Goal: Find specific page/section: Find specific page/section

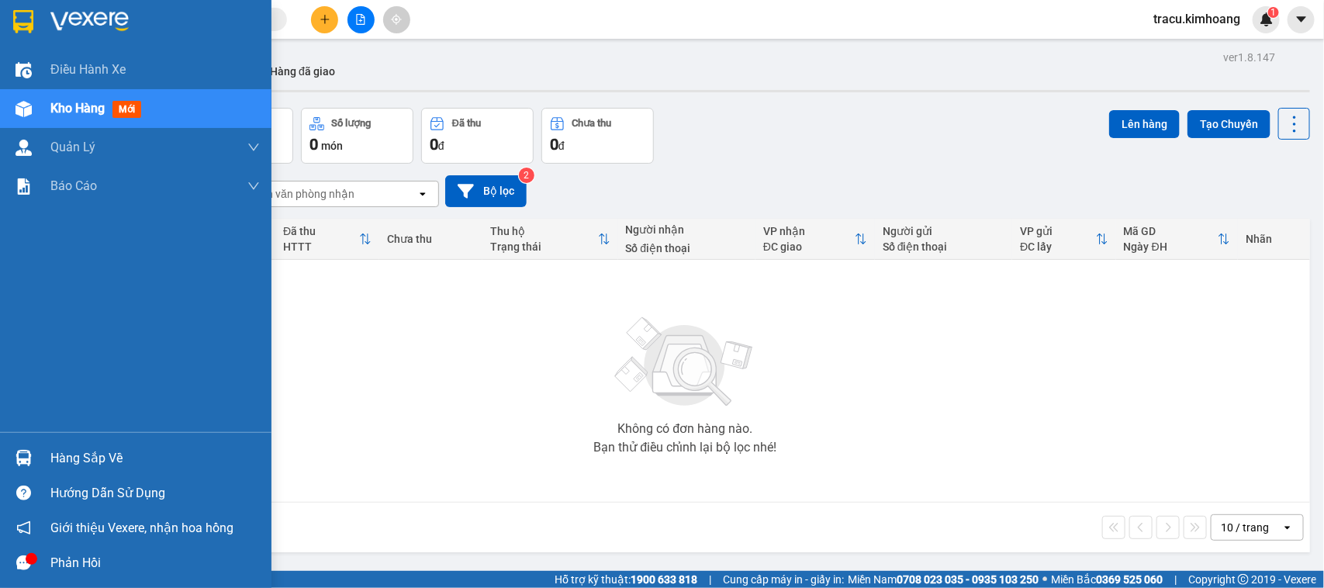
click at [62, 454] on div "Hàng sắp về" at bounding box center [154, 458] width 209 height 23
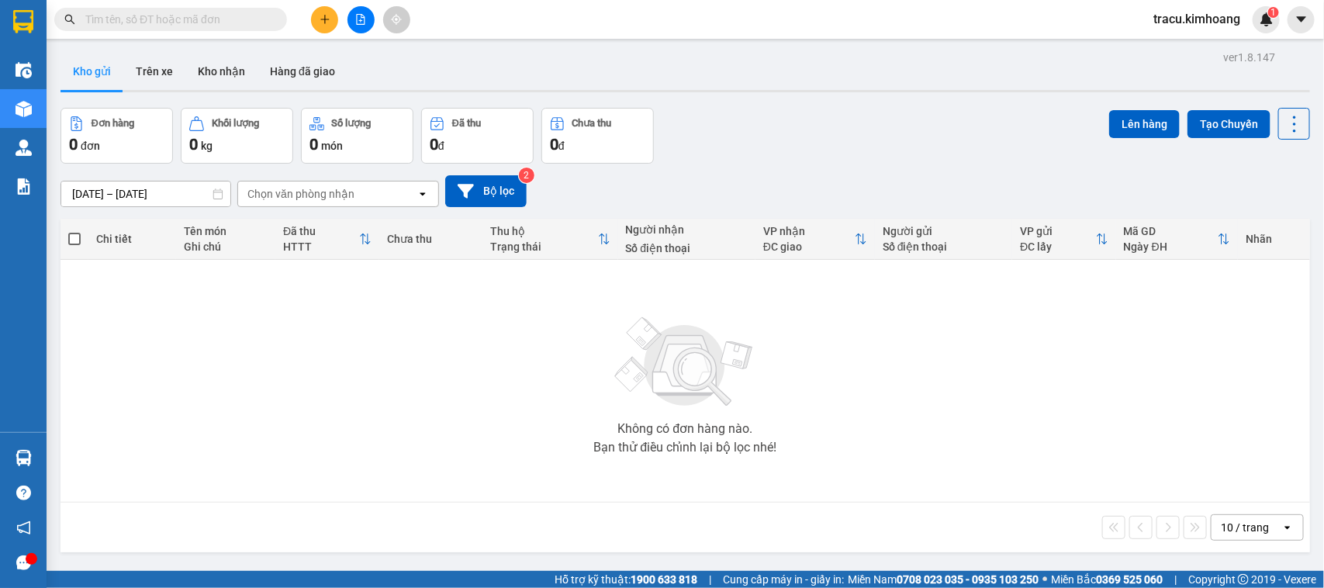
click at [120, 351] on section "Kết quả tìm kiếm ( 0 ) Bộ lọc No Data tracu.kimhoang 1 Điều hành xe Kho hàng mớ…" at bounding box center [662, 294] width 1324 height 588
click at [308, 64] on button "Hàng đã giao" at bounding box center [303, 71] width 90 height 37
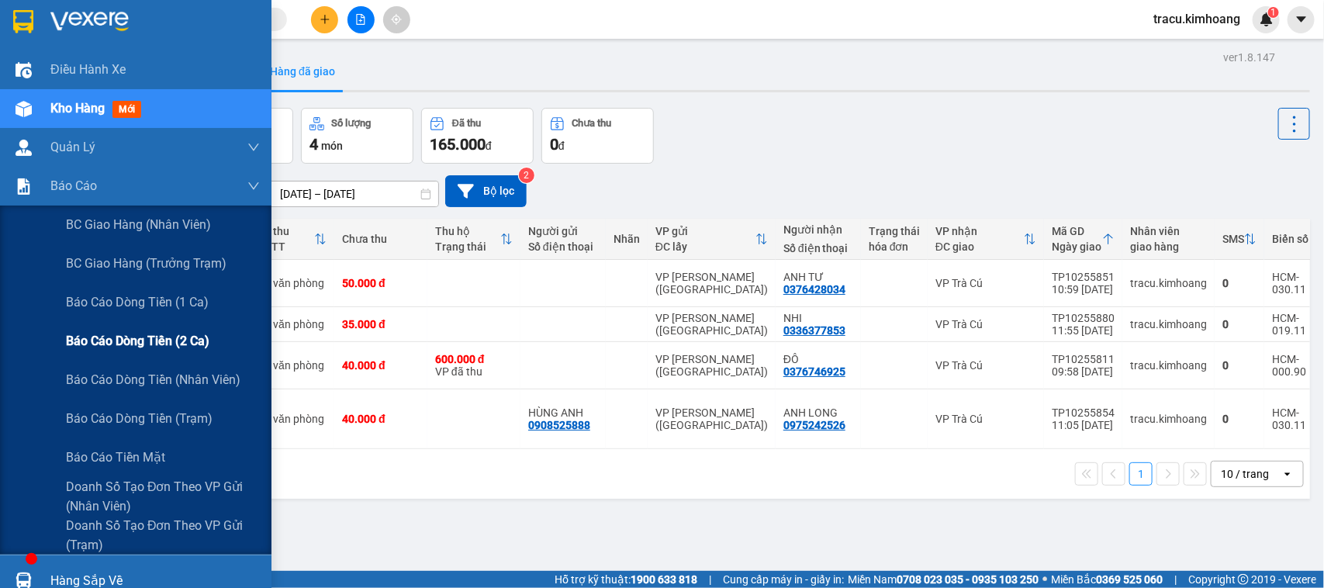
click at [82, 341] on span "Báo cáo dòng tiền (2 ca)" at bounding box center [138, 340] width 144 height 19
